Goal: Task Accomplishment & Management: Use online tool/utility

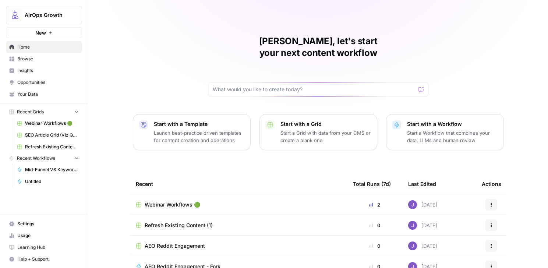
click at [22, 76] on link "Insights" at bounding box center [44, 71] width 76 height 12
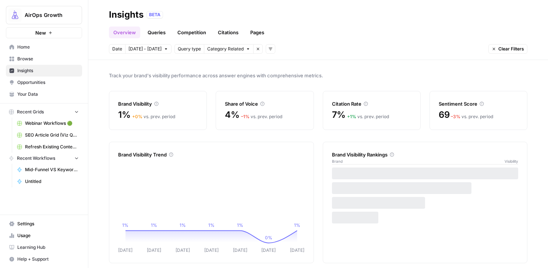
click at [39, 84] on span "Opportunities" at bounding box center [48, 82] width 62 height 7
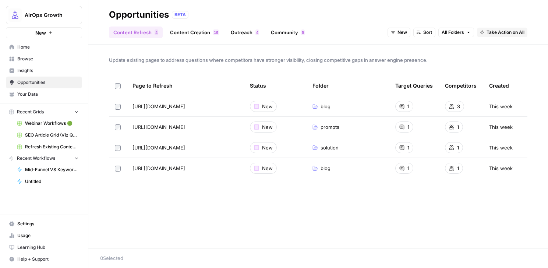
click at [193, 31] on link "Content Creation 9 1" at bounding box center [195, 33] width 58 height 12
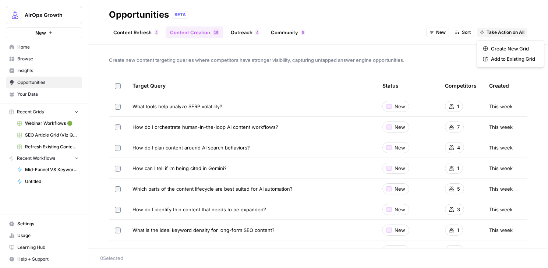
click at [498, 33] on span "Take Action on All" at bounding box center [506, 32] width 38 height 7
click at [497, 50] on span "Create New Grid" at bounding box center [513, 48] width 44 height 7
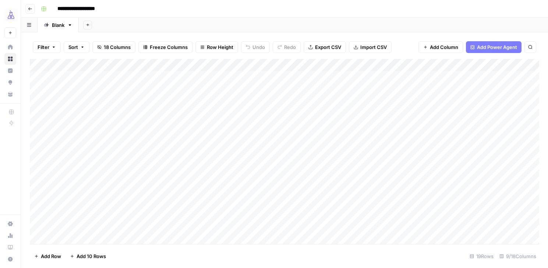
click at [291, 77] on div "Add Column" at bounding box center [285, 151] width 510 height 185
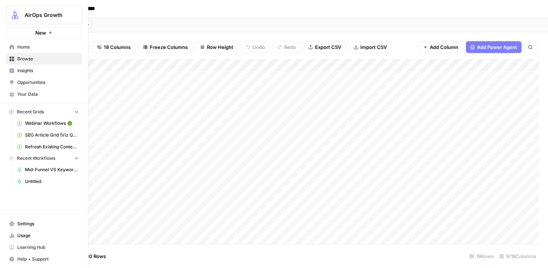
click at [47, 14] on span "AirOps Growth" at bounding box center [47, 14] width 45 height 7
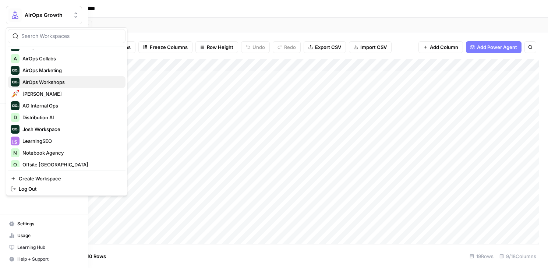
scroll to position [68, 0]
click at [63, 83] on span "AirOps Workshops" at bounding box center [70, 81] width 97 height 7
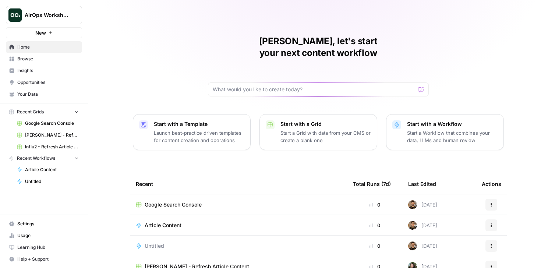
click at [56, 144] on span "Influ2 - Refresh Article Content" at bounding box center [52, 147] width 54 height 7
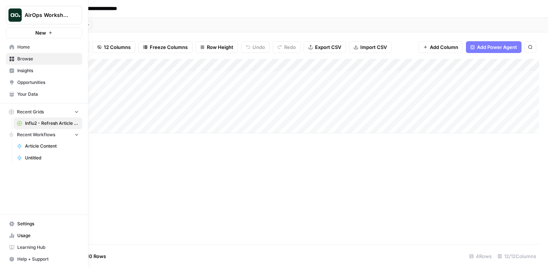
click at [256, 23] on div "Add Sheet" at bounding box center [314, 25] width 470 height 15
click at [248, 164] on div "Add Column" at bounding box center [285, 151] width 510 height 185
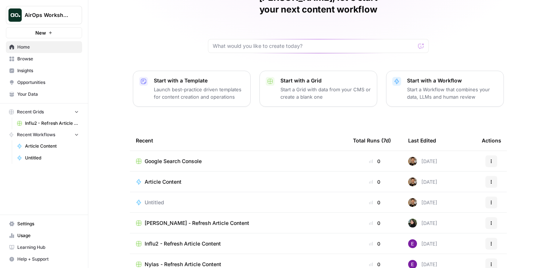
scroll to position [50, 0]
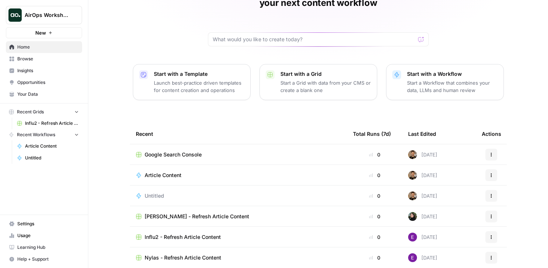
click at [190, 213] on span "Madison Reed - Refresh Article Content" at bounding box center [197, 216] width 105 height 7
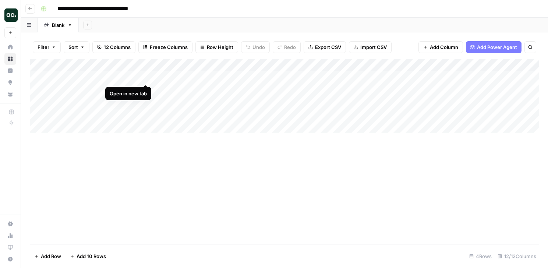
click at [145, 77] on div "Add Column" at bounding box center [285, 96] width 510 height 74
click at [429, 78] on div "Add Column" at bounding box center [285, 96] width 510 height 74
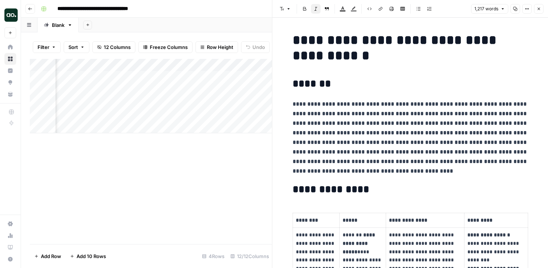
click at [538, 8] on icon "button" at bounding box center [539, 9] width 3 height 3
